Goal: Navigation & Orientation: Understand site structure

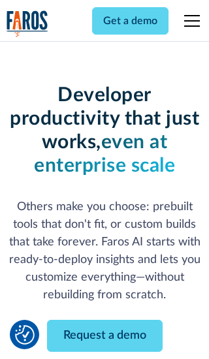
scroll to position [157, 0]
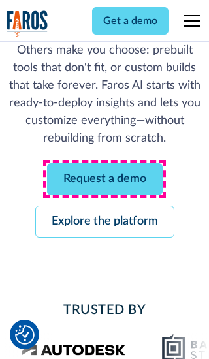
click at [104, 179] on link "Request a demo" at bounding box center [105, 179] width 116 height 32
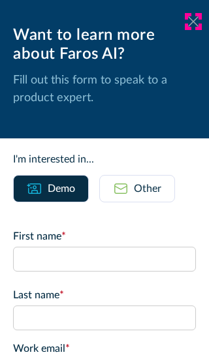
click at [193, 22] on icon at bounding box center [193, 21] width 10 height 10
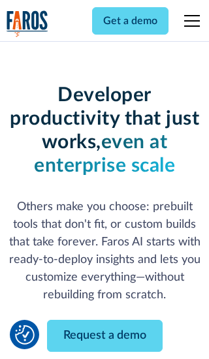
scroll to position [199, 0]
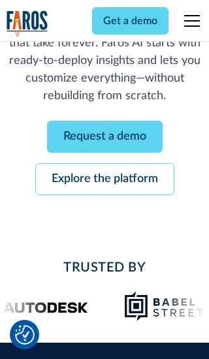
click at [104, 179] on link "Explore the platform" at bounding box center [104, 179] width 139 height 32
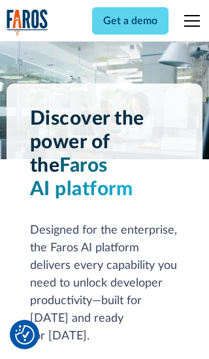
scroll to position [9809, 0]
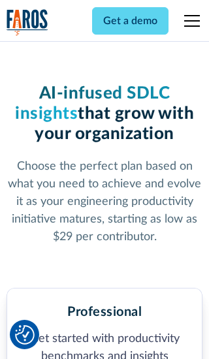
scroll to position [2024, 0]
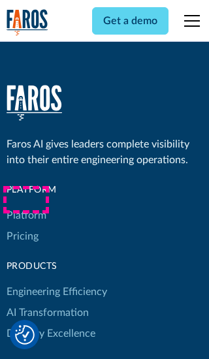
click at [25, 205] on link "Platform" at bounding box center [27, 215] width 40 height 21
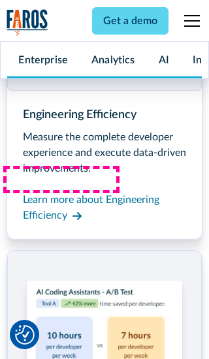
scroll to position [10229, 0]
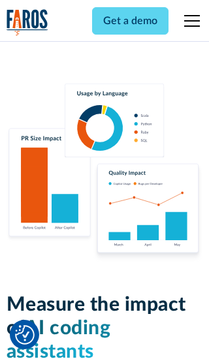
scroll to position [8073, 0]
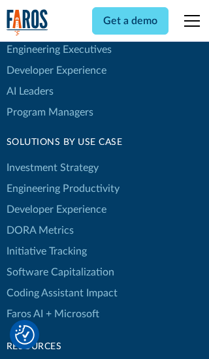
click at [39, 220] on link "DORA Metrics" at bounding box center [40, 230] width 67 height 21
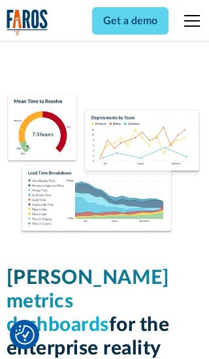
scroll to position [5718, 0]
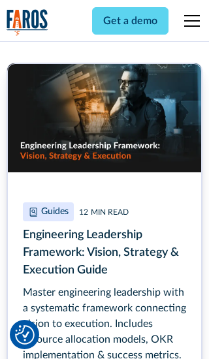
scroll to position [5907, 0]
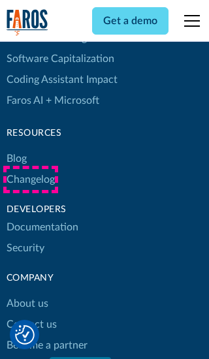
click at [30, 180] on link "Changelog" at bounding box center [31, 179] width 48 height 21
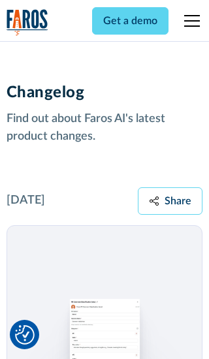
scroll to position [15774, 0]
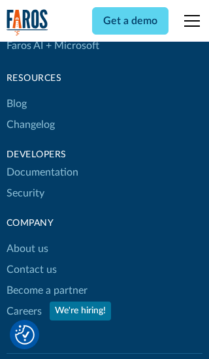
click at [27, 238] on link "About us" at bounding box center [28, 248] width 42 height 21
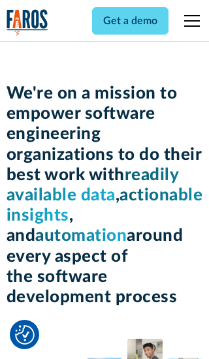
scroll to position [4503, 0]
